Goal: Task Accomplishment & Management: Manage account settings

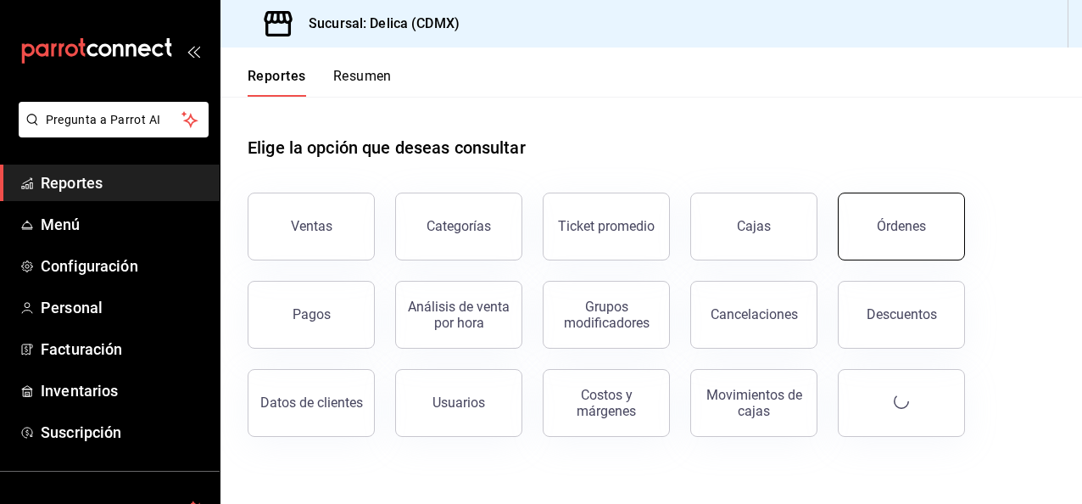
click at [920, 215] on button "Órdenes" at bounding box center [901, 226] width 127 height 68
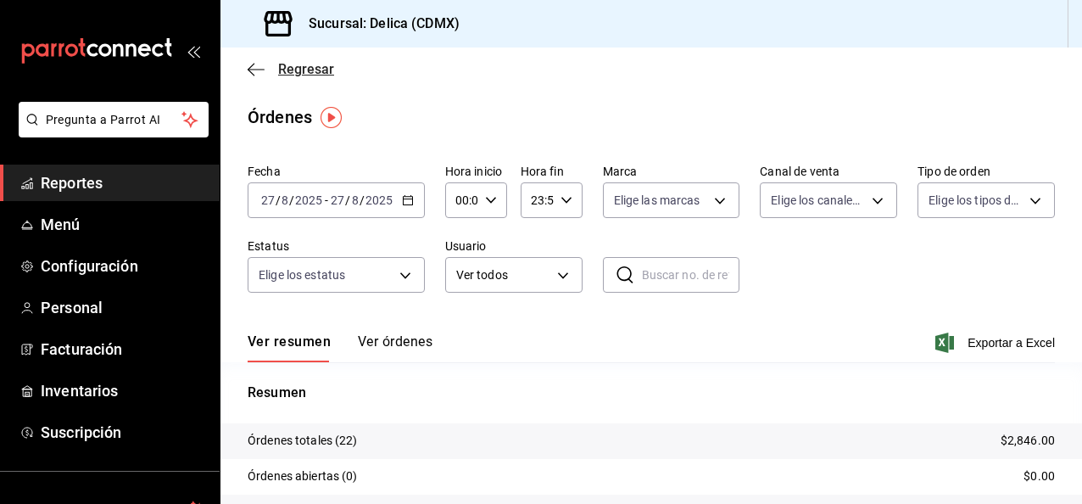
click at [321, 69] on span "Regresar" at bounding box center [306, 69] width 56 height 16
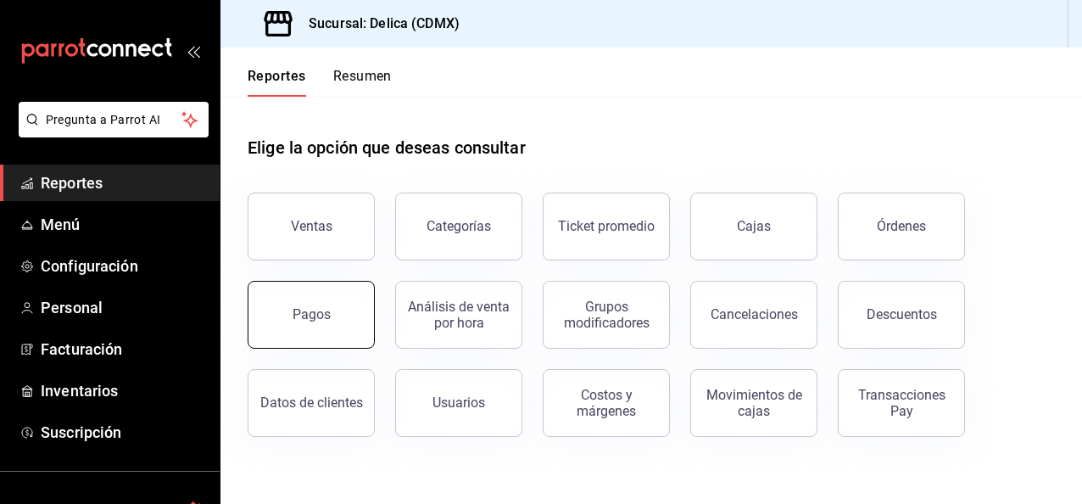
click at [351, 302] on button "Pagos" at bounding box center [311, 315] width 127 height 68
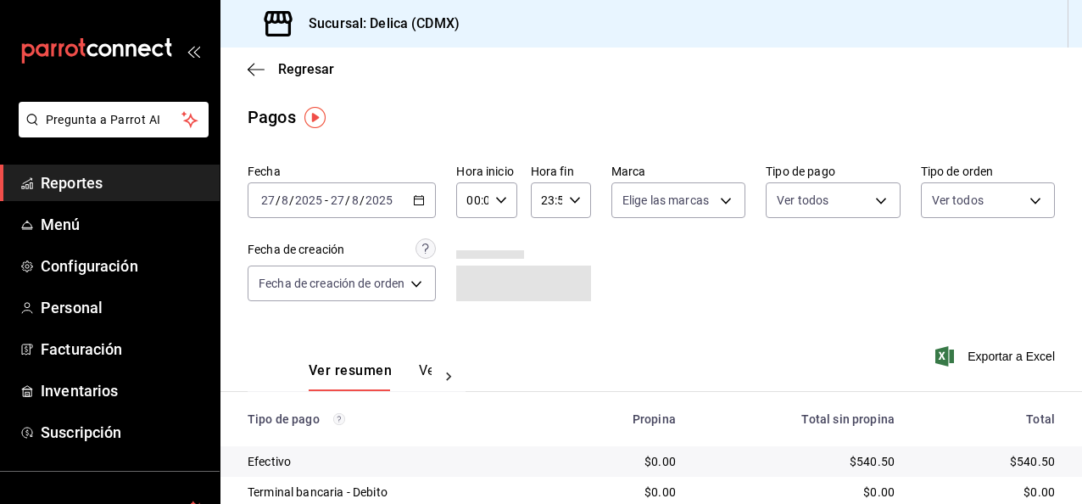
click at [856, 272] on div "Fecha 2025-08-27 27 / 8 / 2025 - 2025-08-27 27 / 8 / 2025 Hora inicio 00:00 Hor…" at bounding box center [651, 239] width 807 height 165
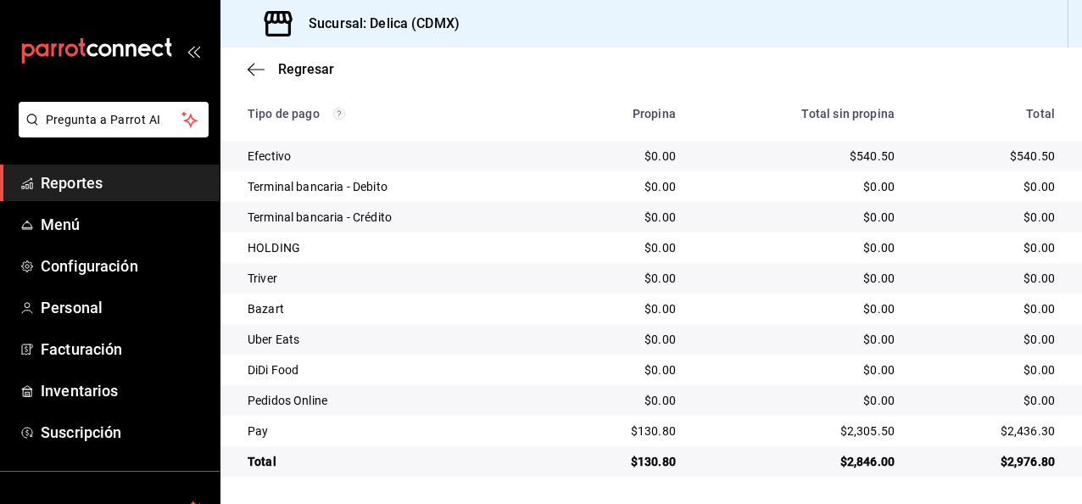
scroll to position [271, 0]
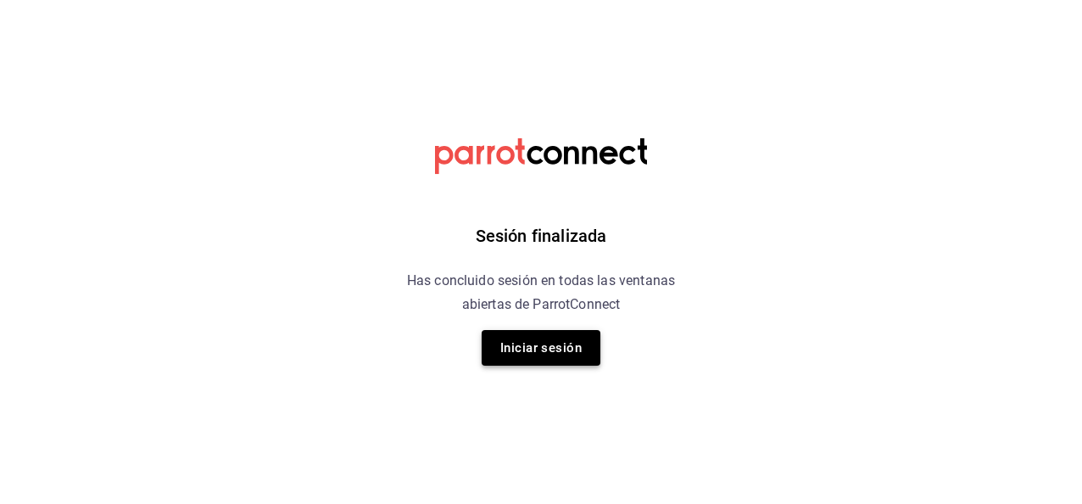
click at [585, 354] on button "Iniciar sesión" at bounding box center [541, 348] width 119 height 36
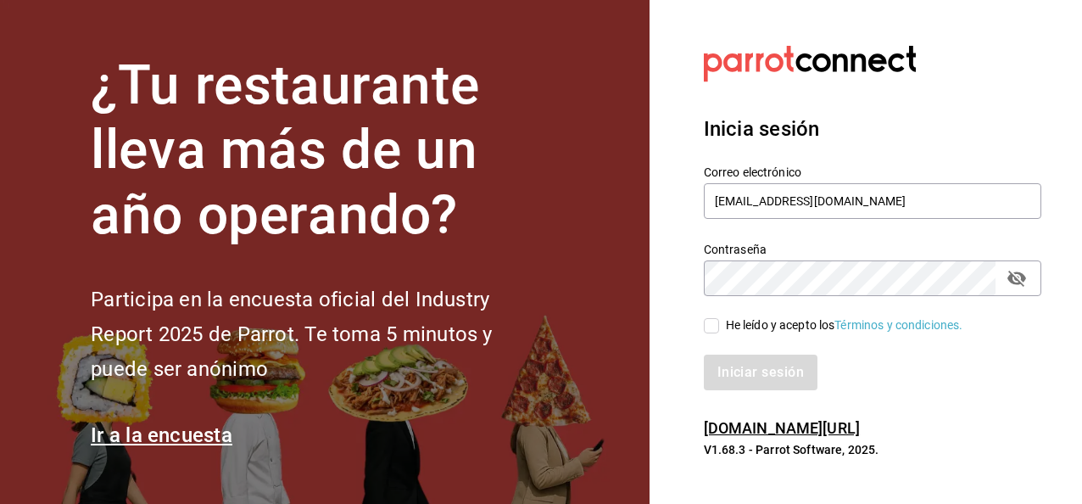
click at [709, 332] on input "He leído y acepto los Términos y condiciones." at bounding box center [711, 325] width 15 height 15
checkbox input "true"
click at [704, 354] on button "Iniciar sesión" at bounding box center [761, 372] width 114 height 36
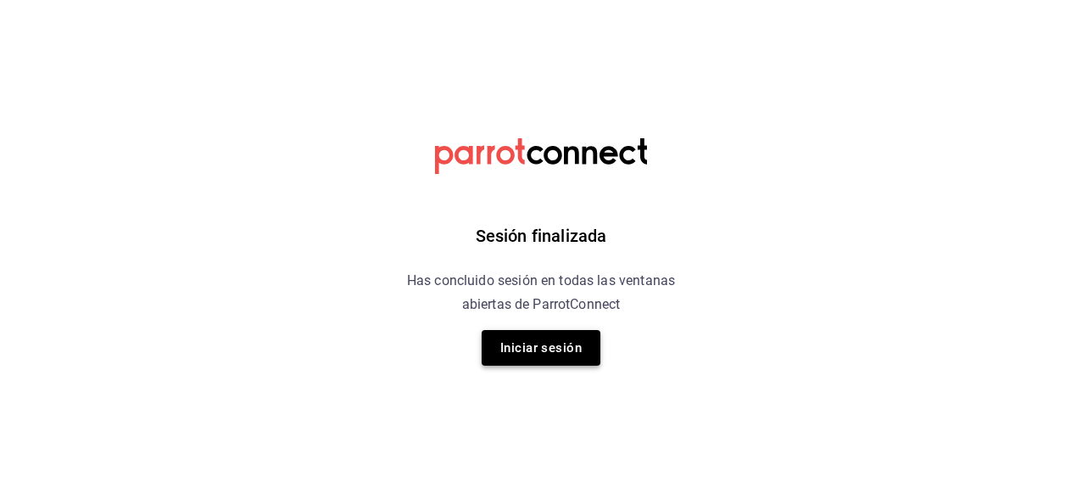
click at [508, 353] on button "Iniciar sesión" at bounding box center [541, 348] width 119 height 36
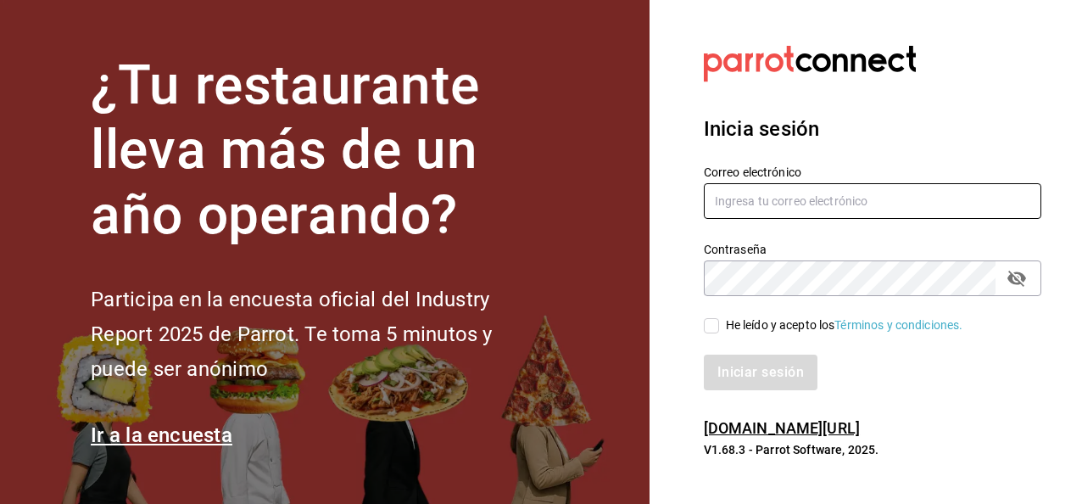
type input "asanchez@delica.mx"
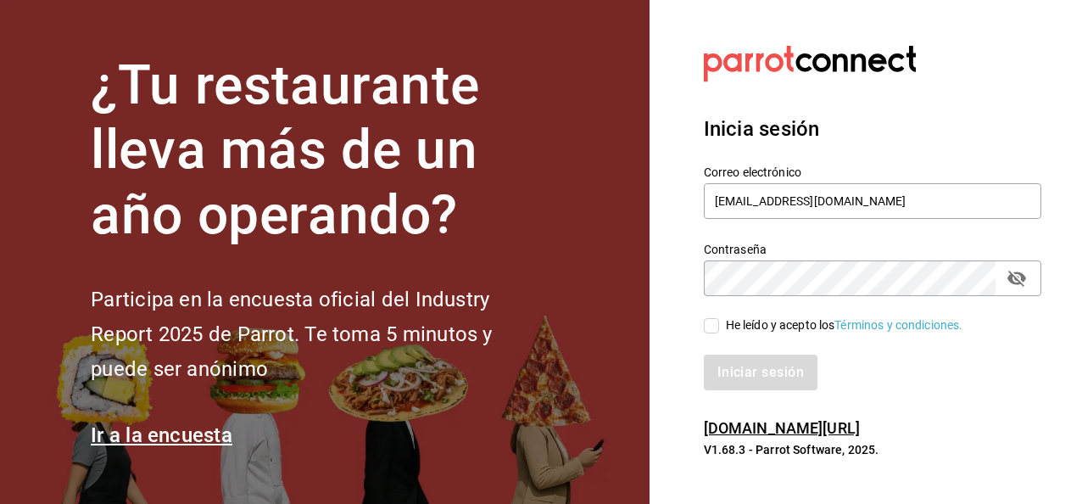
click at [709, 320] on input "He leído y acepto los Términos y condiciones." at bounding box center [711, 325] width 15 height 15
checkbox input "true"
click at [704, 354] on button "Iniciar sesión" at bounding box center [761, 372] width 114 height 36
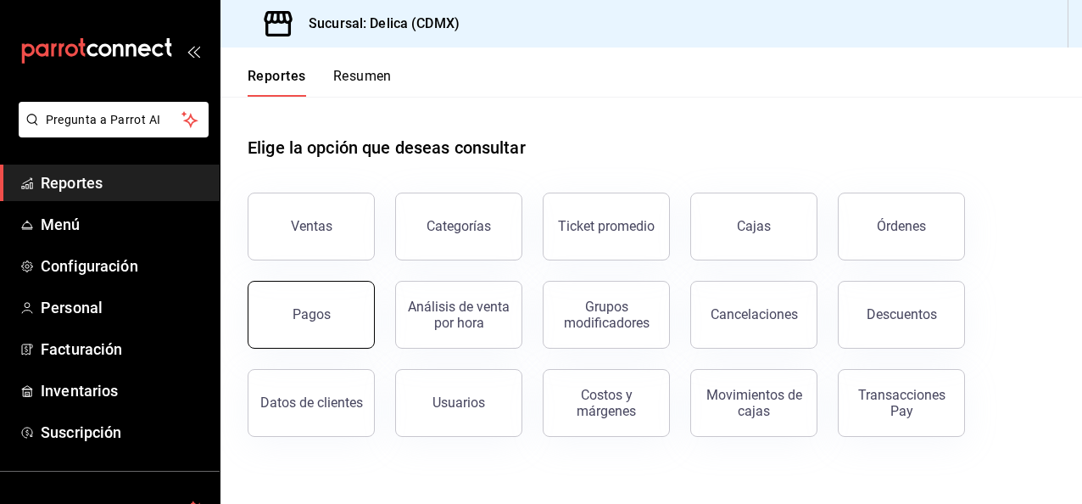
click at [315, 311] on div "Pagos" at bounding box center [312, 314] width 38 height 16
